Goal: Transaction & Acquisition: Subscribe to service/newsletter

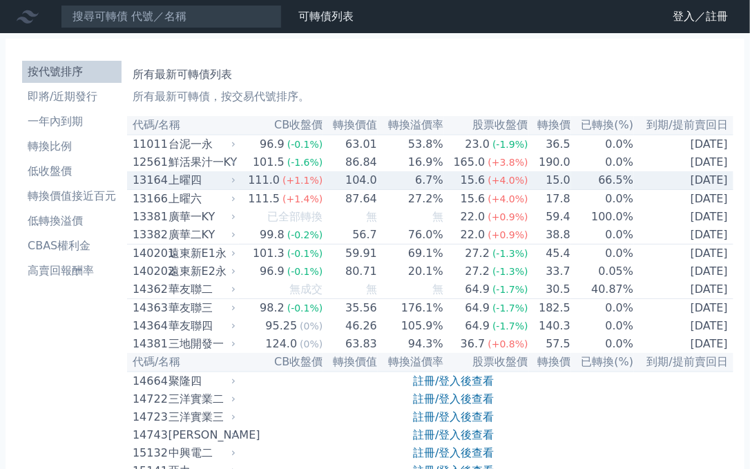
scroll to position [8140, 0]
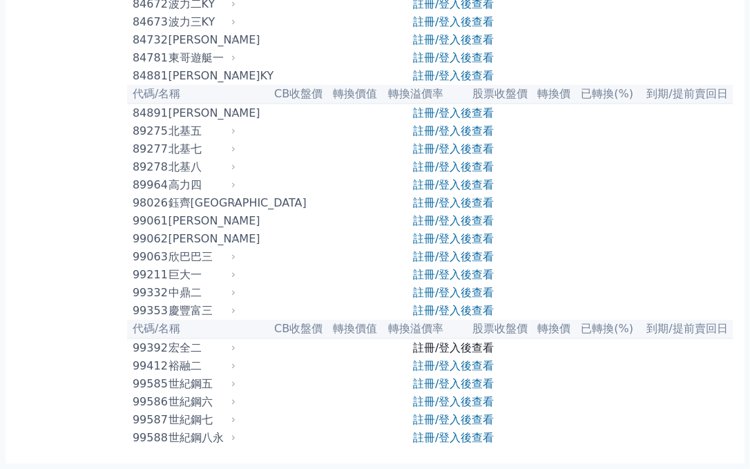
click at [448, 341] on link "註冊/登入後查看" at bounding box center [453, 347] width 81 height 13
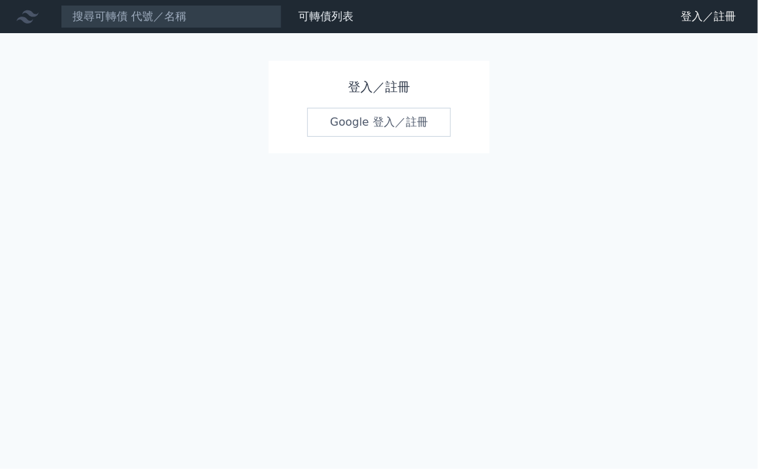
click at [351, 103] on div "登入／註冊 Google 登入／註冊" at bounding box center [379, 107] width 221 height 93
click at [354, 113] on link "Google 登入／註冊" at bounding box center [379, 122] width 144 height 29
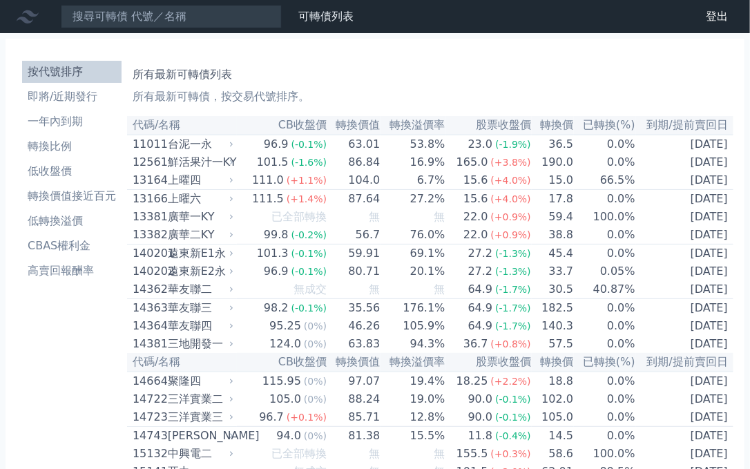
scroll to position [8194, 0]
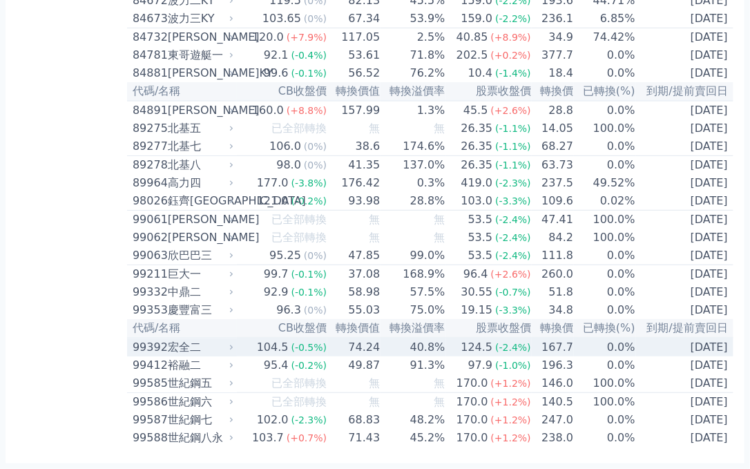
click at [317, 342] on span "(-0.5%)" at bounding box center [309, 347] width 36 height 11
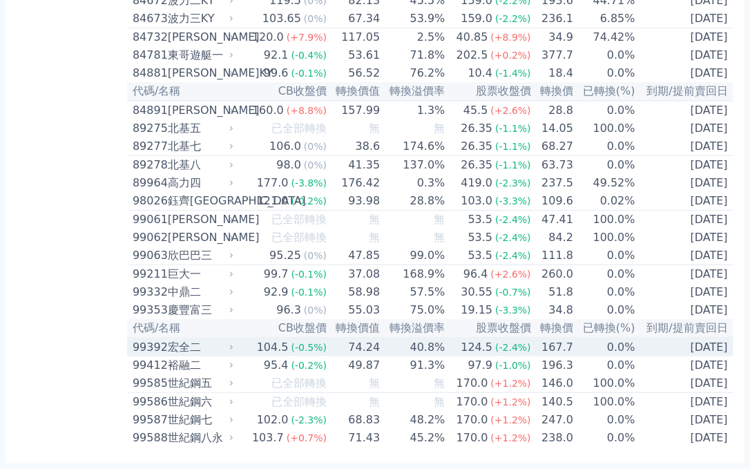
click at [203, 339] on div "宏全二" at bounding box center [199, 347] width 63 height 17
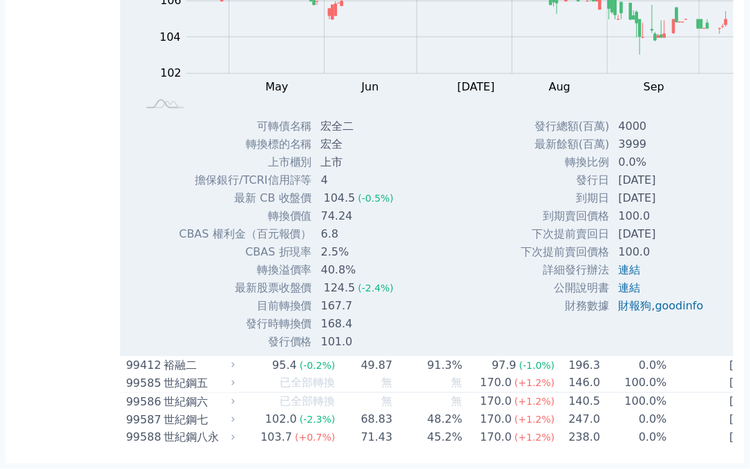
scroll to position [8580, 0]
